Goal: Task Accomplishment & Management: Manage account settings

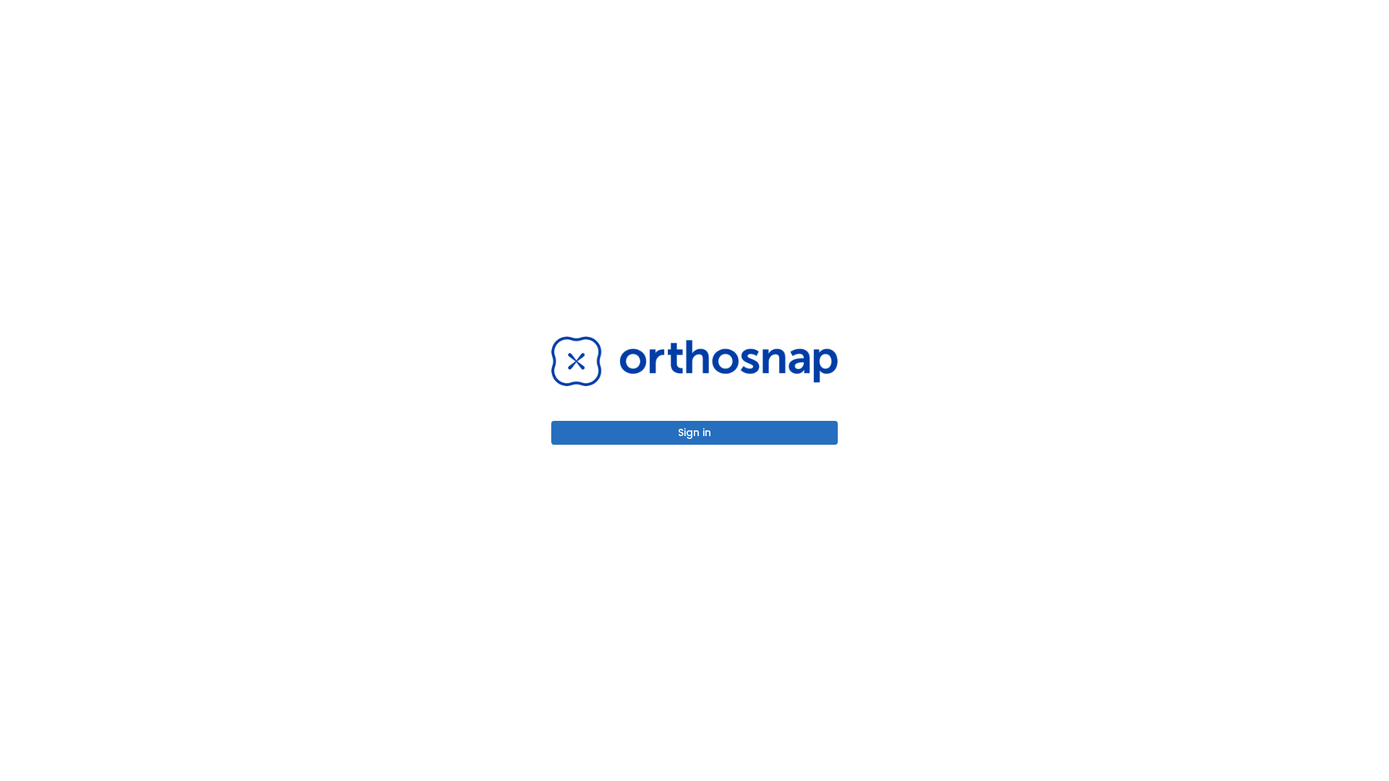
click at [695, 433] on button "Sign in" at bounding box center [694, 433] width 287 height 24
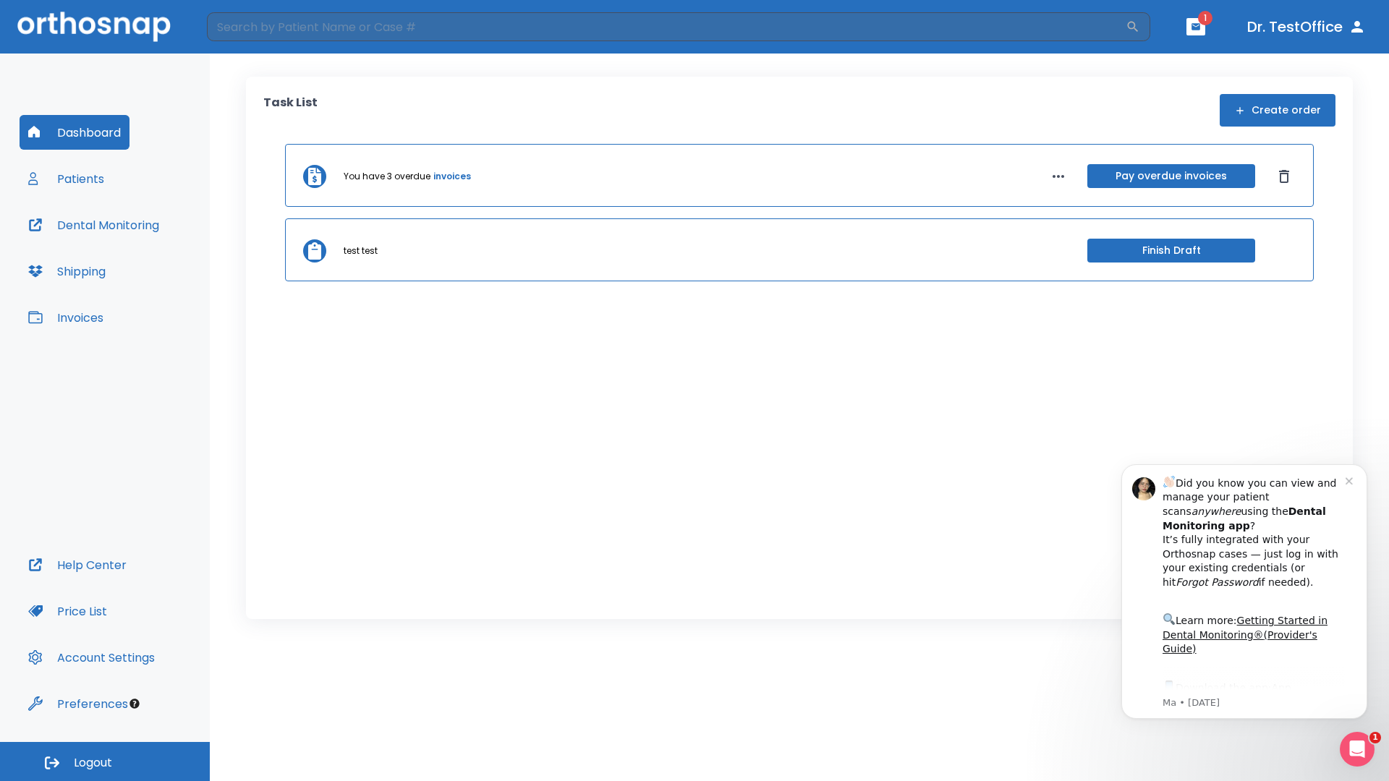
click at [105, 762] on span "Logout" at bounding box center [93, 763] width 38 height 16
